Goal: Find specific page/section: Find specific page/section

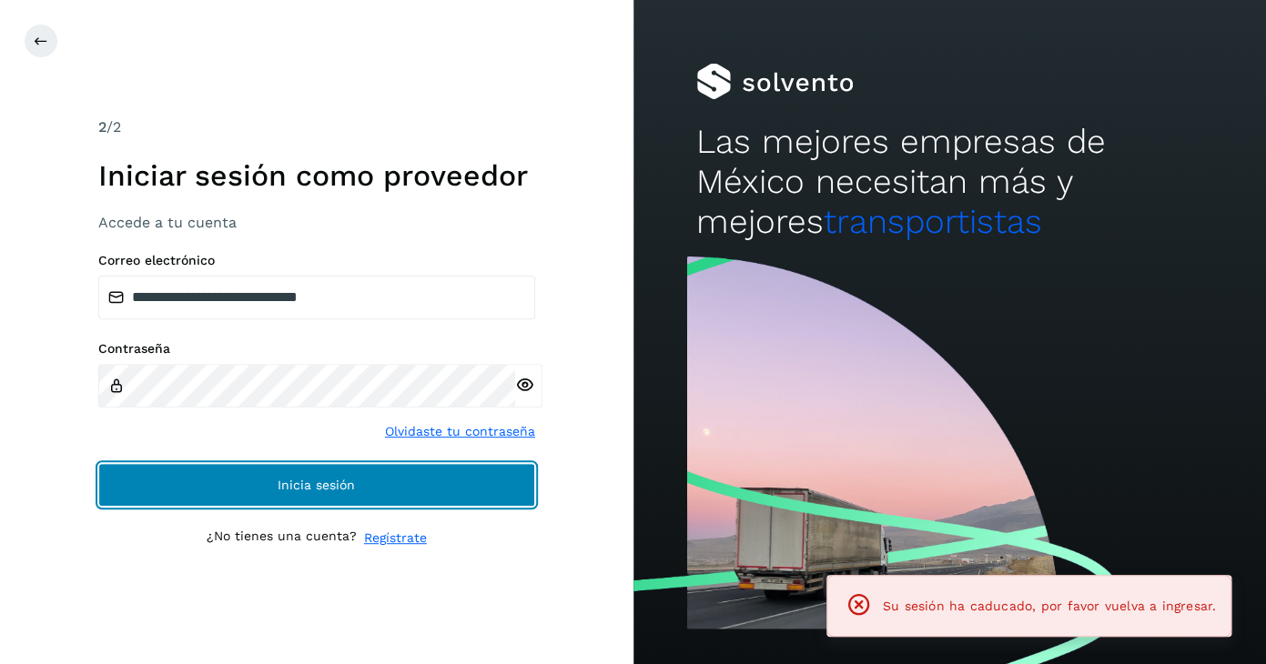
click at [454, 487] on button "Inicia sesión" at bounding box center [316, 485] width 437 height 44
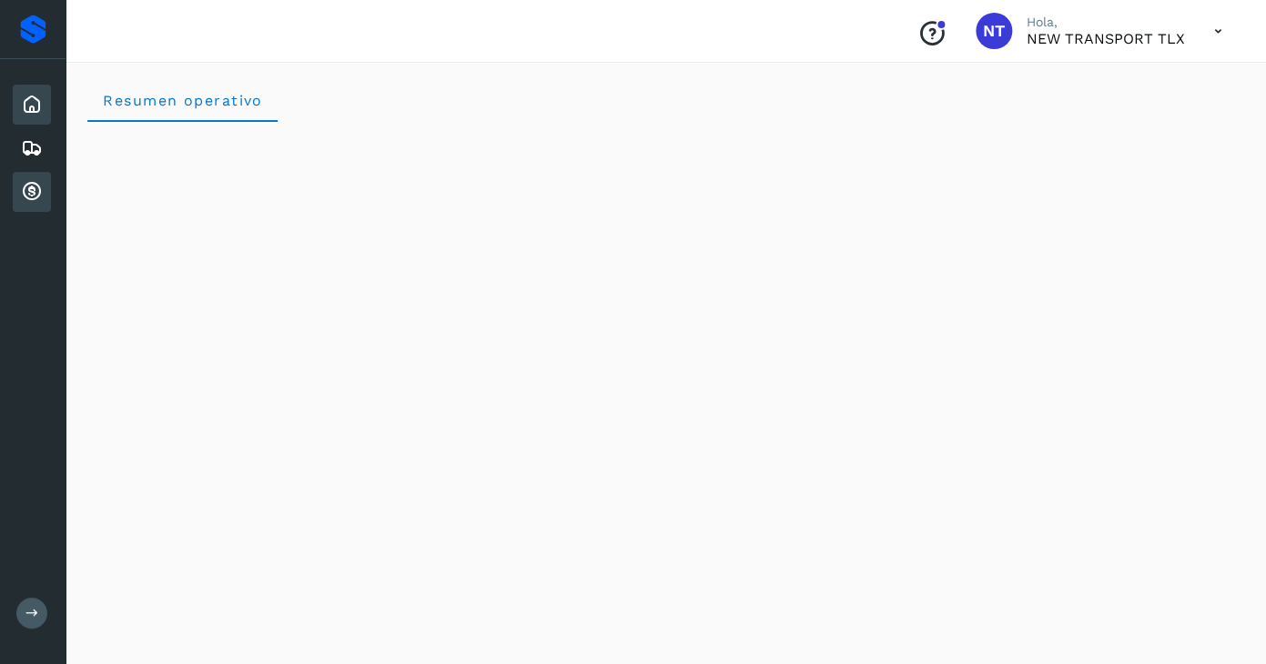
click at [15, 194] on div "Cuentas por cobrar" at bounding box center [32, 192] width 38 height 40
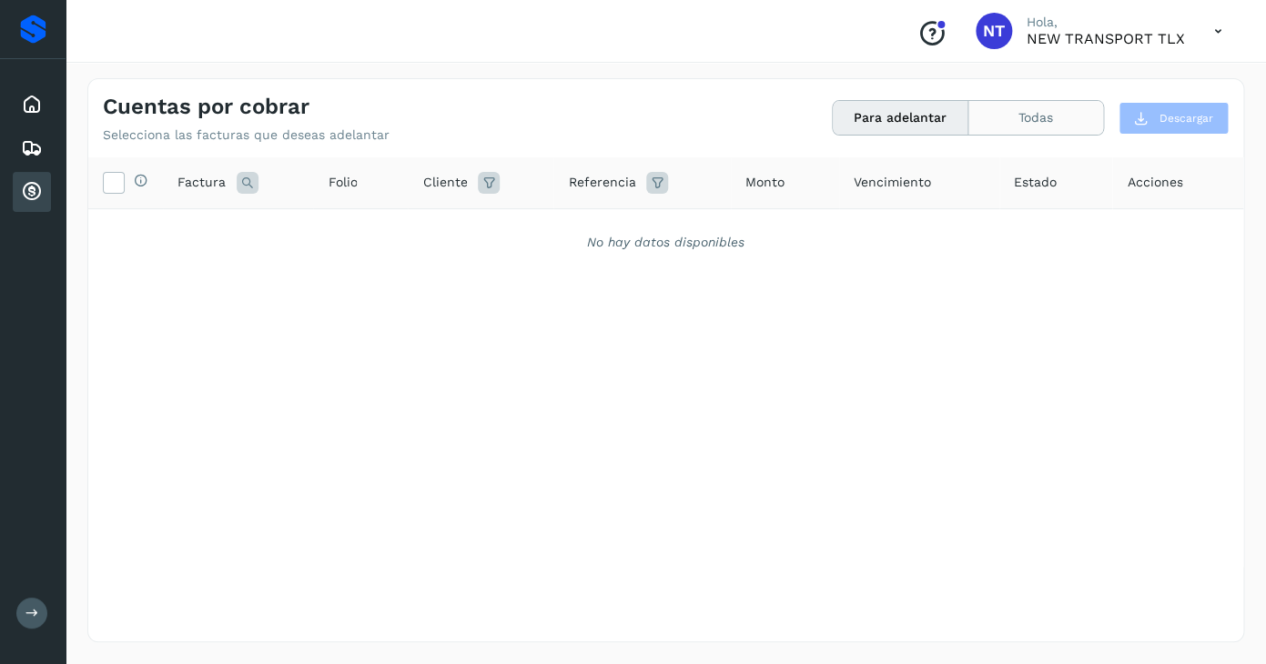
click at [1040, 121] on button "Todas" at bounding box center [1035, 118] width 135 height 34
